Goal: Task Accomplishment & Management: Use online tool/utility

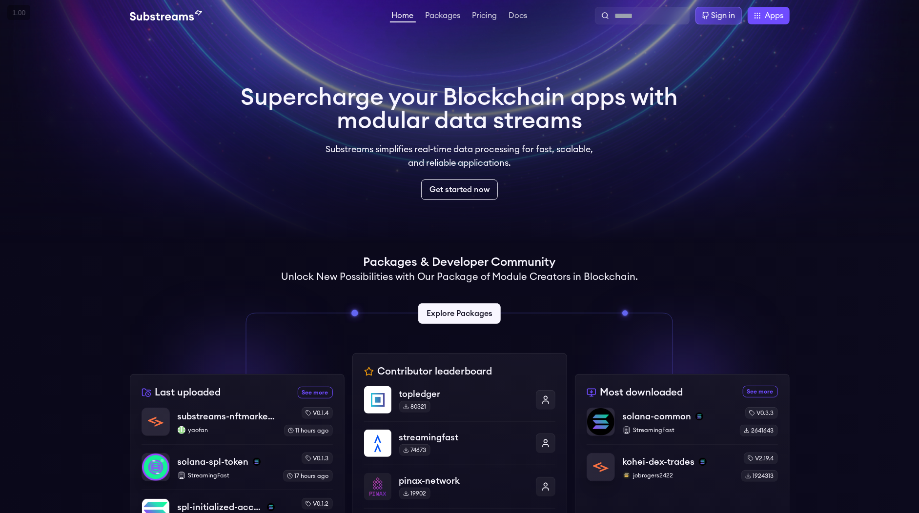
click at [714, 16] on div "Sign in" at bounding box center [723, 16] width 24 height 12
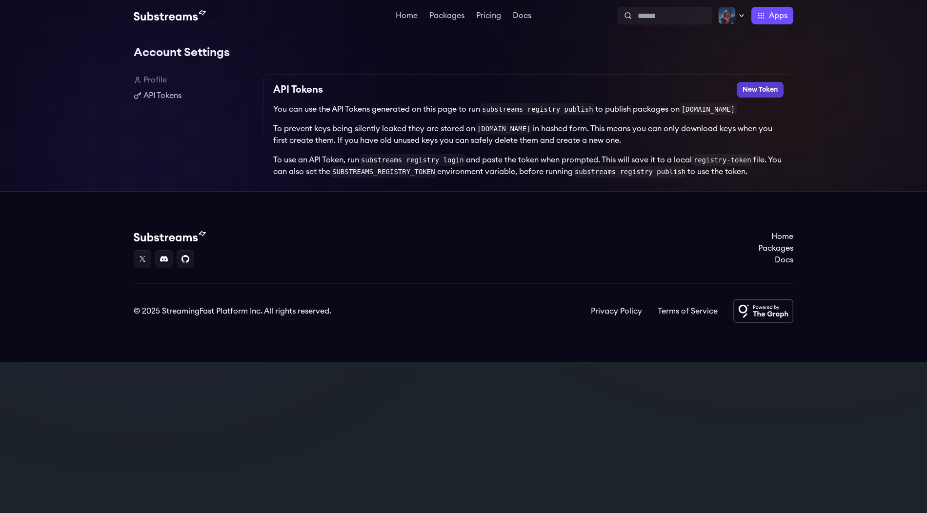
click at [762, 87] on button "New Token" at bounding box center [760, 90] width 47 height 16
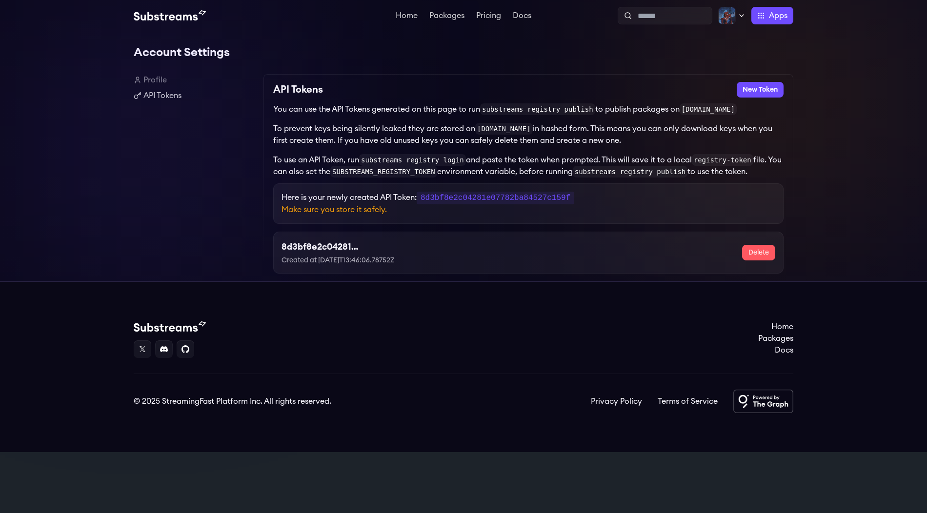
click at [462, 199] on code "8d3bf8e2c04281e07782ba84527c159f" at bounding box center [496, 198] width 158 height 13
copy code "8d3bf8e2c04281e07782ba84527c159f"
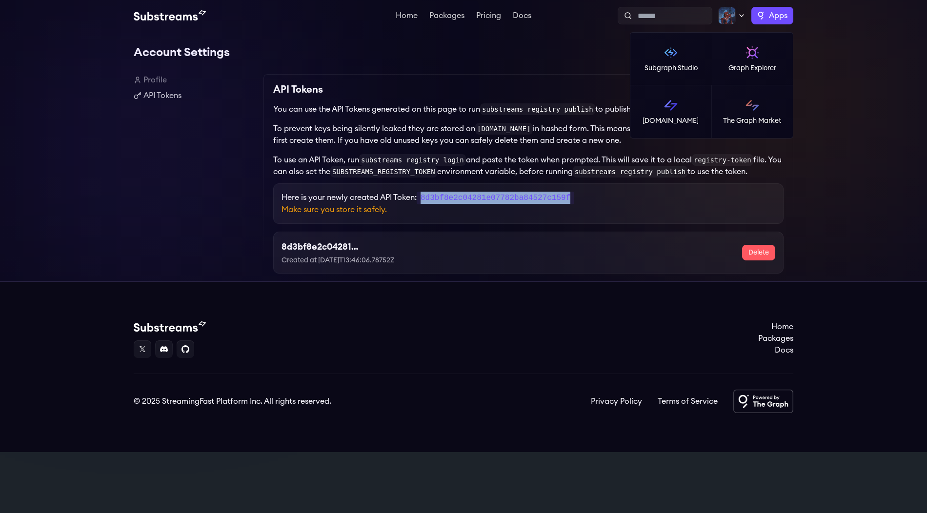
click at [770, 17] on span "Apps" at bounding box center [778, 16] width 19 height 12
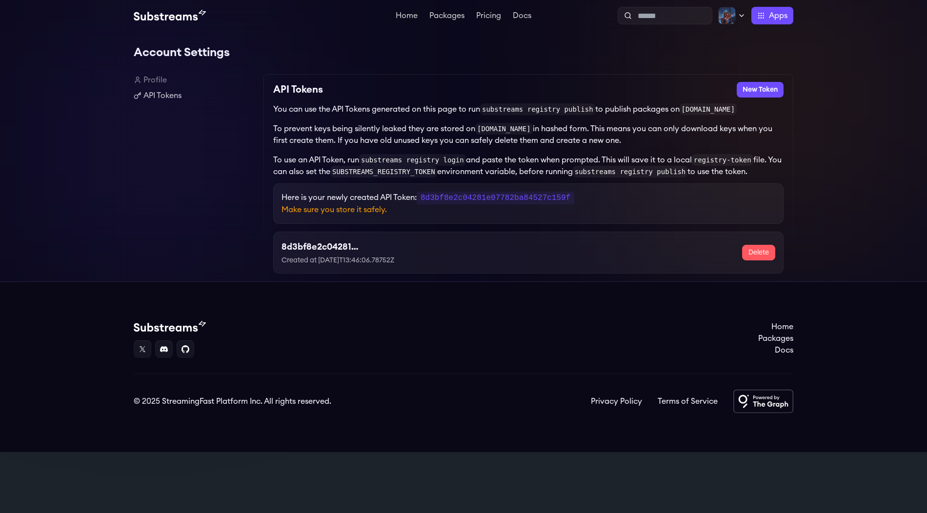
click at [293, 81] on div "API Tokens New Token You can use the API Tokens generated on this page to run s…" at bounding box center [528, 177] width 530 height 207
click at [154, 76] on link "Profile" at bounding box center [195, 80] width 122 height 12
click at [727, 13] on img at bounding box center [727, 16] width 18 height 18
click at [679, 81] on link "Settings" at bounding box center [698, 86] width 77 height 12
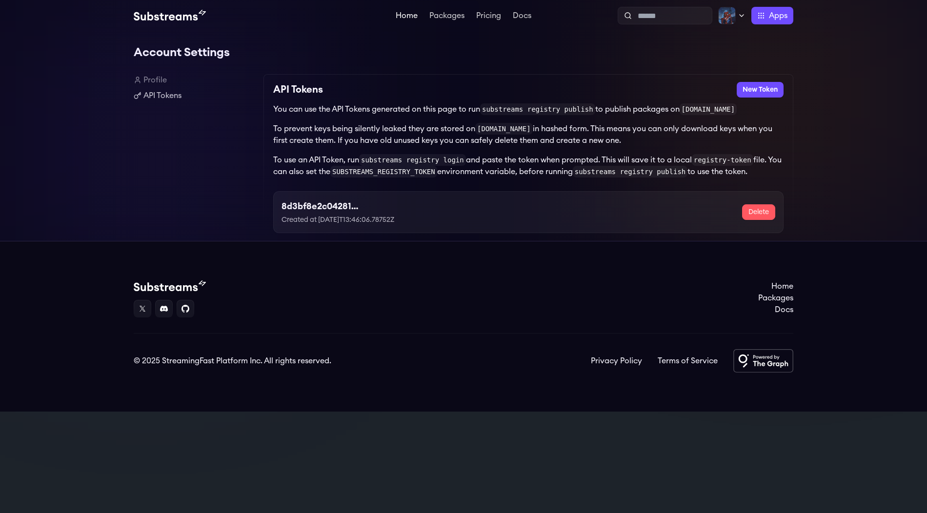
click at [407, 16] on link "Home" at bounding box center [407, 17] width 26 height 10
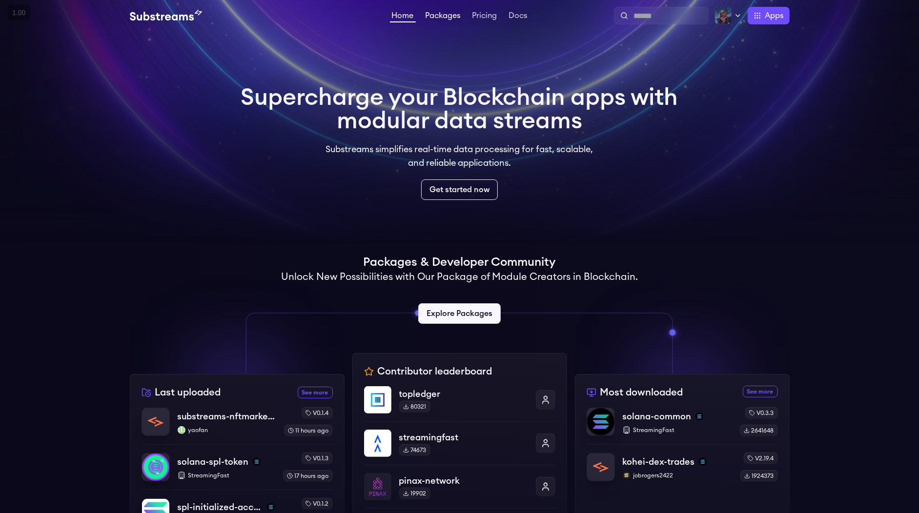
click at [441, 19] on link "Packages" at bounding box center [443, 17] width 39 height 10
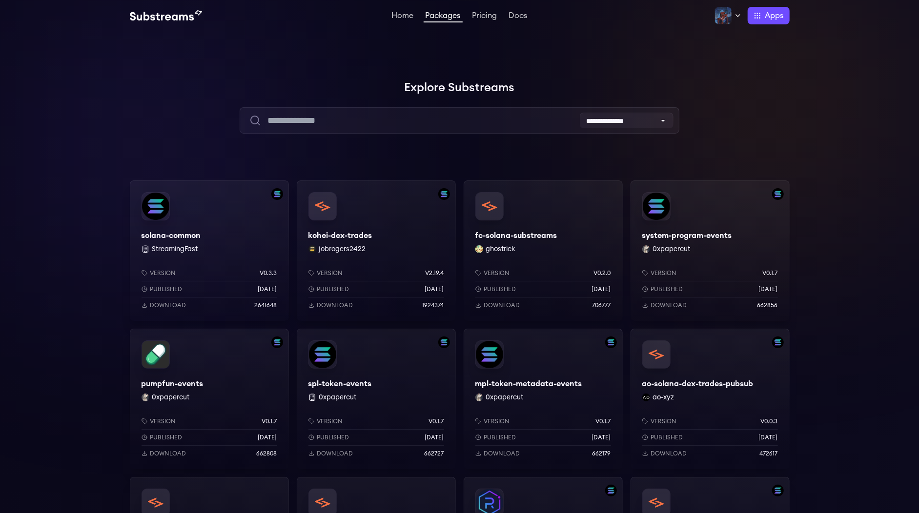
click at [184, 226] on div "solana-common StreamingFast Version v0.3.3 Published [DATE] Download 2641648" at bounding box center [209, 251] width 159 height 141
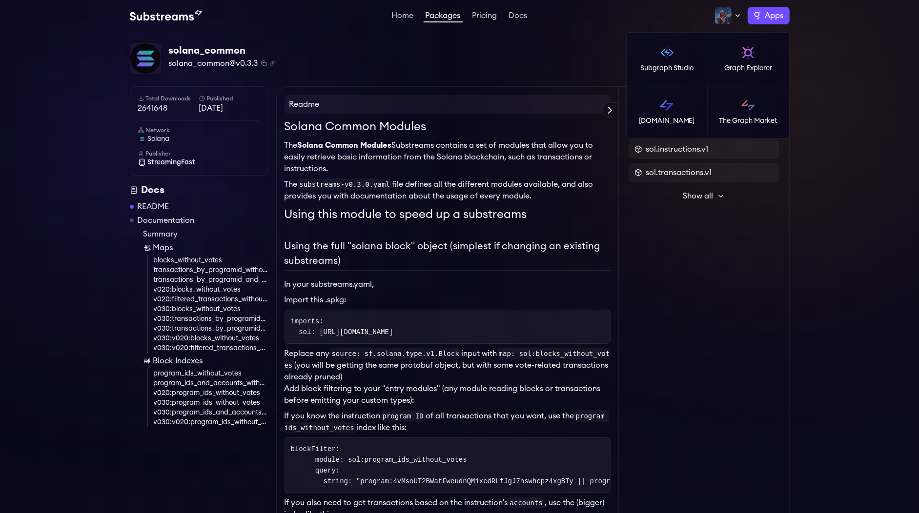
click at [757, 14] on label "Apps" at bounding box center [769, 16] width 42 height 18
click at [735, 65] on p "Graph Explorer" at bounding box center [748, 68] width 48 height 10
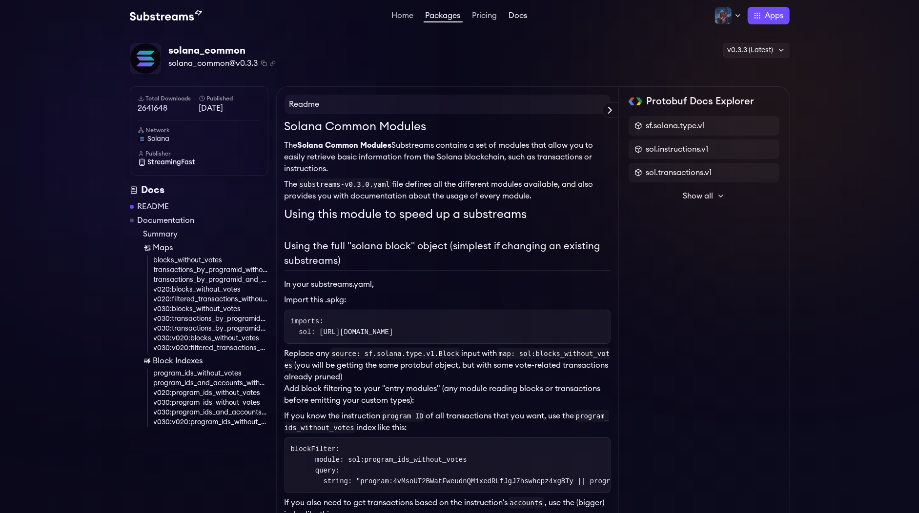
click at [528, 17] on link "Docs" at bounding box center [518, 17] width 22 height 10
